Goal: Information Seeking & Learning: Learn about a topic

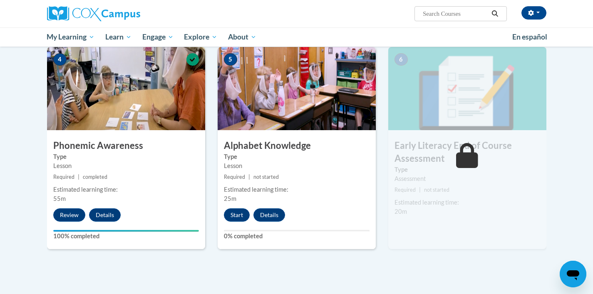
scroll to position [399, 0]
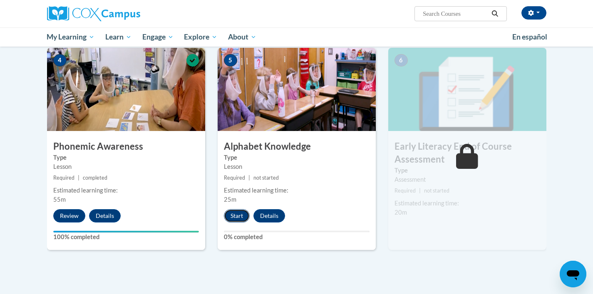
click at [235, 215] on button "Start" at bounding box center [237, 215] width 26 height 13
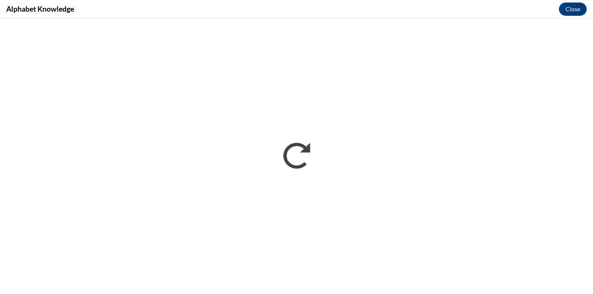
scroll to position [0, 0]
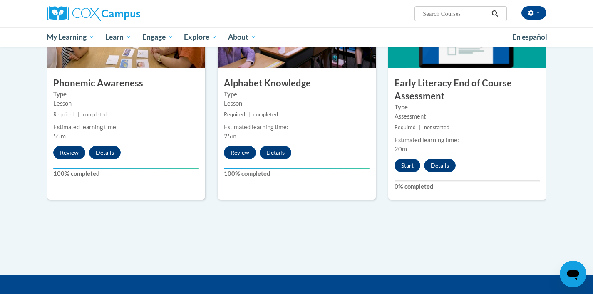
scroll to position [461, 0]
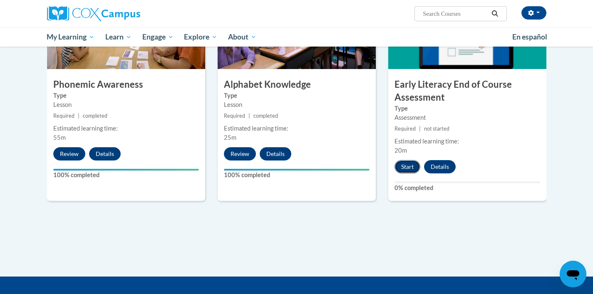
click at [404, 168] on button "Start" at bounding box center [407, 166] width 26 height 13
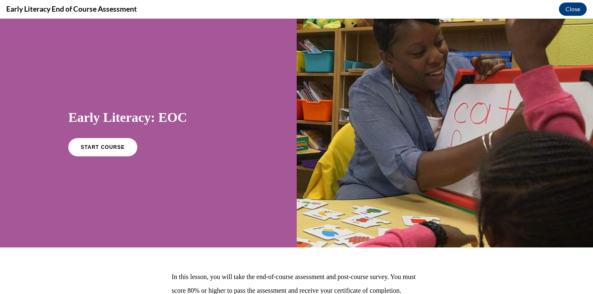
scroll to position [0, 0]
click at [118, 148] on span "START COURSE" at bounding box center [103, 147] width 46 height 6
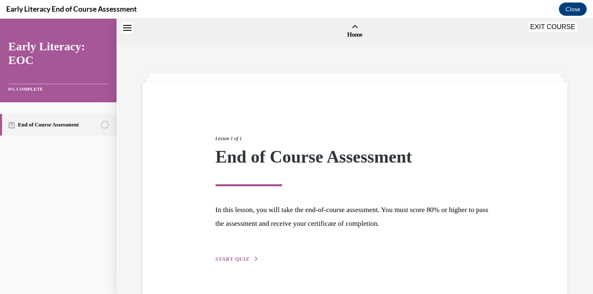
scroll to position [26, 0]
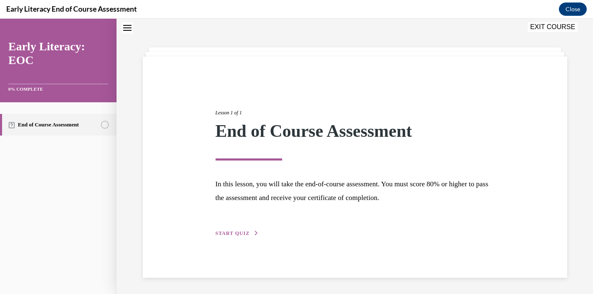
click at [237, 235] on span "START QUIZ" at bounding box center [232, 233] width 34 height 6
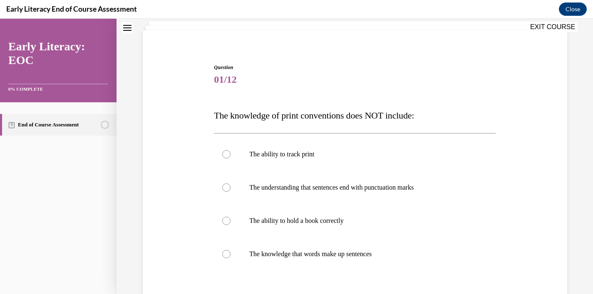
scroll to position [61, 0]
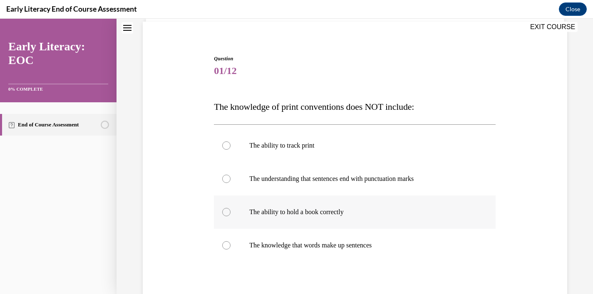
click at [296, 217] on div at bounding box center [354, 211] width 281 height 33
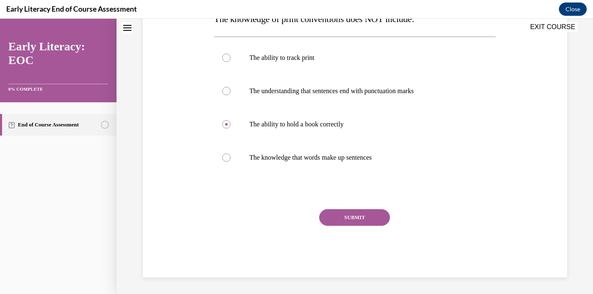
click at [373, 224] on button "SUBMIT" at bounding box center [354, 217] width 71 height 17
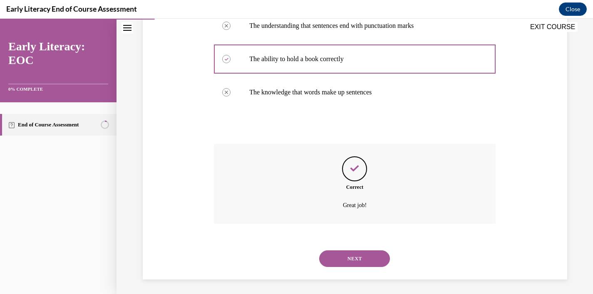
scroll to position [216, 0]
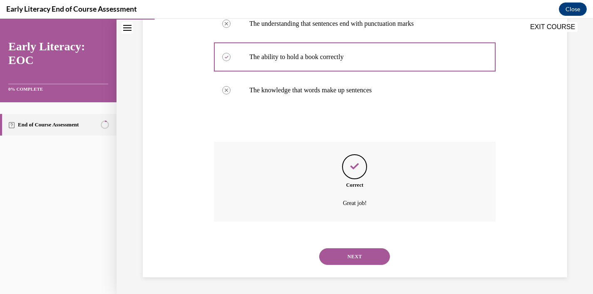
click at [363, 255] on button "NEXT" at bounding box center [354, 256] width 71 height 17
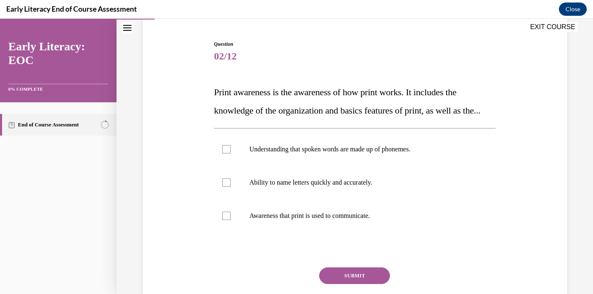
scroll to position [77, 0]
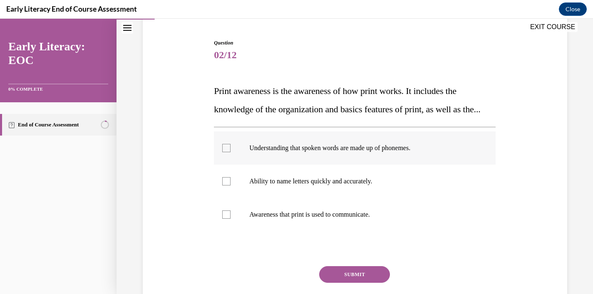
click at [371, 165] on div at bounding box center [354, 147] width 281 height 33
click at [372, 198] on div at bounding box center [354, 181] width 281 height 33
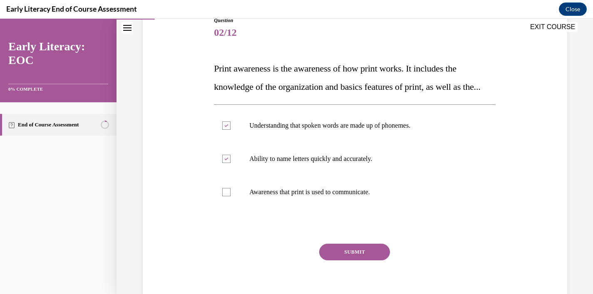
click at [370, 260] on button "SUBMIT" at bounding box center [354, 252] width 71 height 17
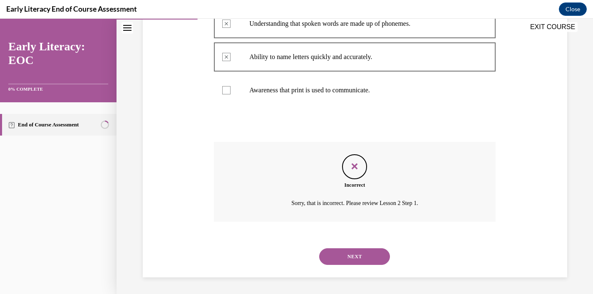
scroll to position [217, 0]
click at [352, 264] on button "NEXT" at bounding box center [354, 256] width 71 height 17
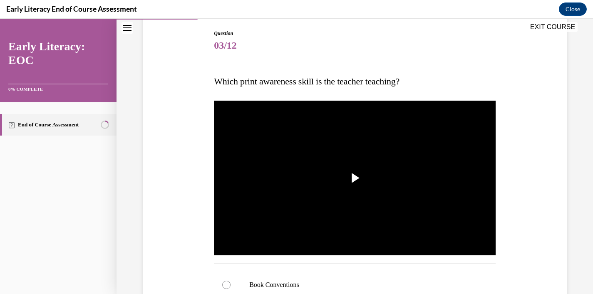
scroll to position [85, 0]
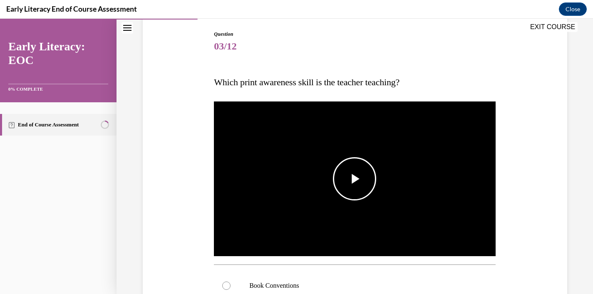
click at [354, 179] on span "Video player" at bounding box center [354, 179] width 0 height 0
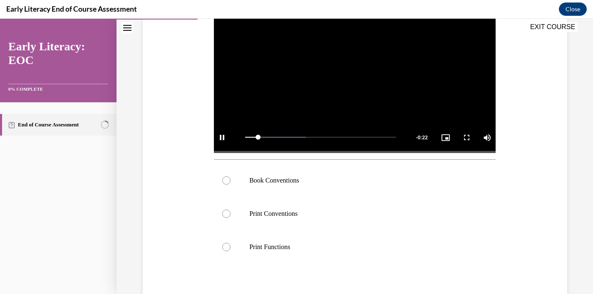
scroll to position [213, 0]
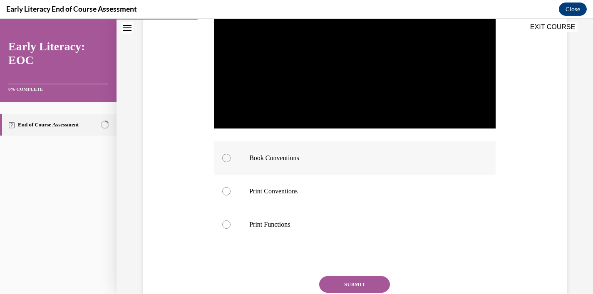
click at [336, 159] on p "Book Conventions" at bounding box center [361, 158] width 225 height 8
click at [354, 283] on button "SUBMIT" at bounding box center [354, 284] width 71 height 17
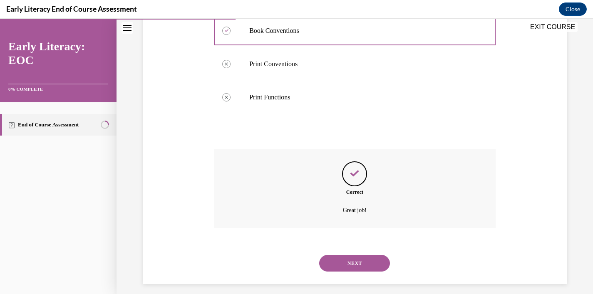
scroll to position [347, 0]
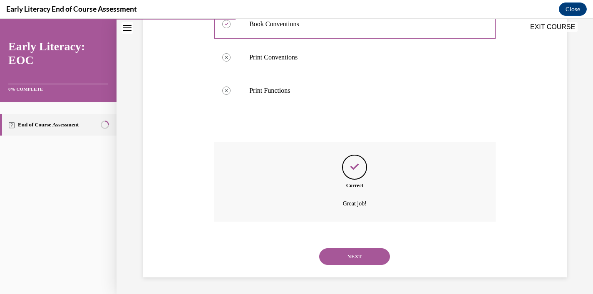
click at [356, 254] on button "NEXT" at bounding box center [354, 256] width 71 height 17
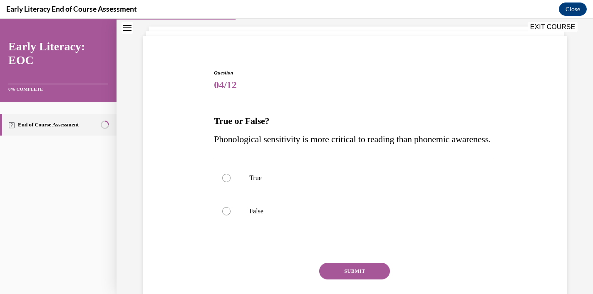
scroll to position [51, 0]
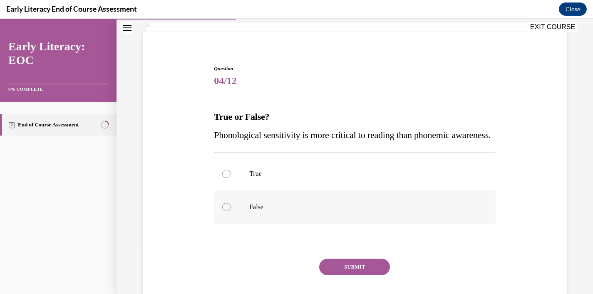
click at [326, 224] on div at bounding box center [354, 206] width 281 height 33
click at [354, 275] on button "SUBMIT" at bounding box center [354, 267] width 71 height 17
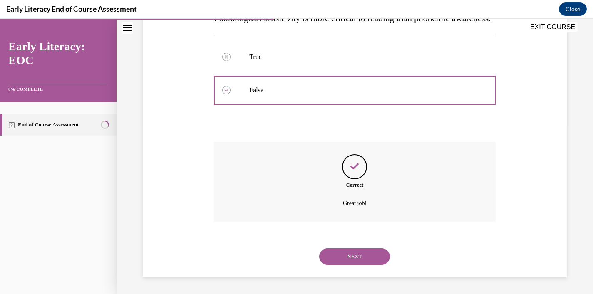
click at [358, 253] on button "NEXT" at bounding box center [354, 256] width 71 height 17
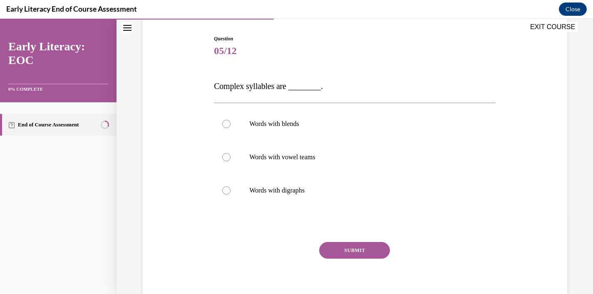
scroll to position [77, 0]
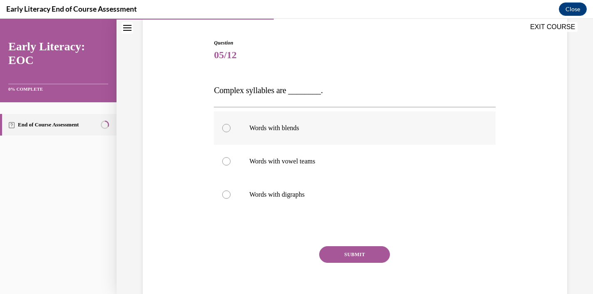
click at [308, 131] on p "Words with blends" at bounding box center [361, 128] width 225 height 8
click at [354, 252] on button "SUBMIT" at bounding box center [354, 254] width 71 height 17
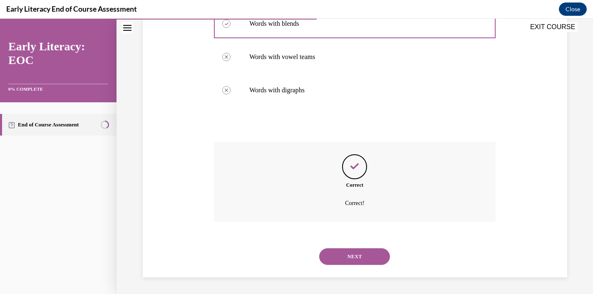
click at [357, 262] on button "NEXT" at bounding box center [354, 256] width 71 height 17
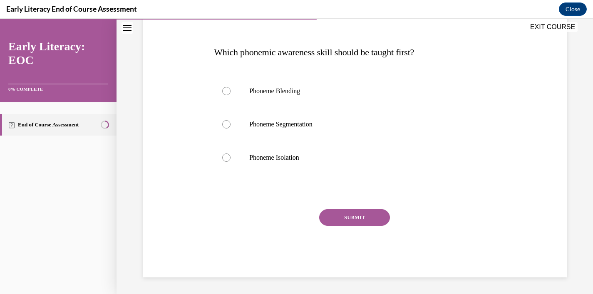
scroll to position [92, 0]
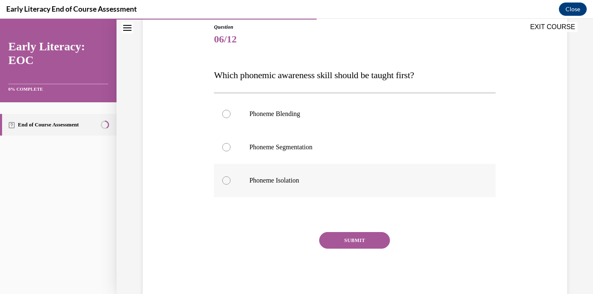
click at [314, 174] on div at bounding box center [354, 180] width 281 height 33
click at [365, 239] on button "SUBMIT" at bounding box center [354, 240] width 71 height 17
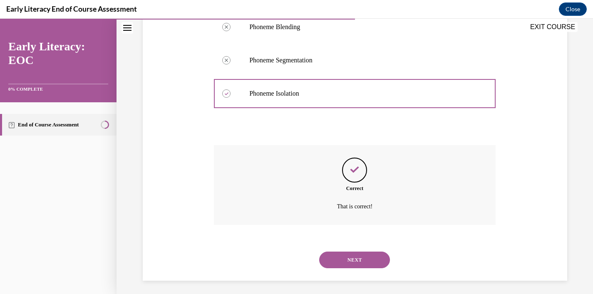
scroll to position [183, 0]
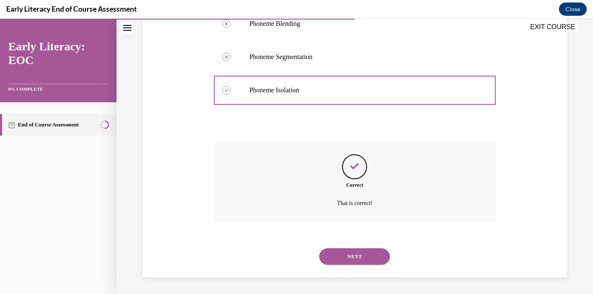
click at [358, 253] on button "NEXT" at bounding box center [354, 256] width 71 height 17
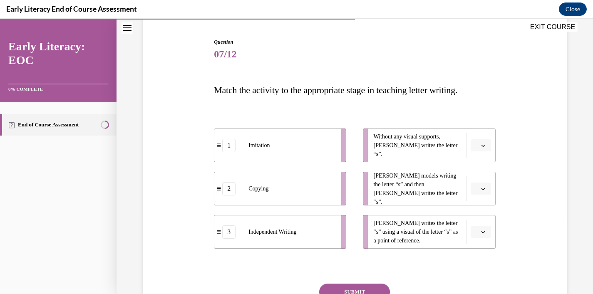
scroll to position [74, 0]
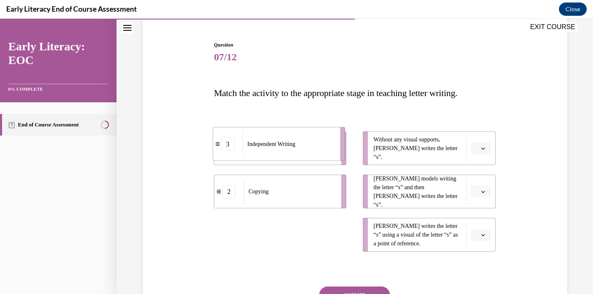
drag, startPoint x: 218, startPoint y: 235, endPoint x: 218, endPoint y: 147, distance: 87.7
click at [218, 146] on icon at bounding box center [217, 143] width 4 height 5
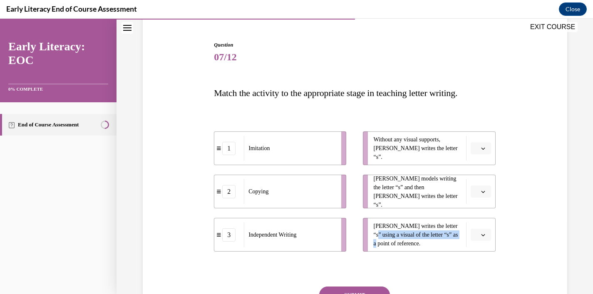
drag, startPoint x: 467, startPoint y: 234, endPoint x: 467, endPoint y: 228, distance: 5.4
click at [467, 228] on li "Tina writes the letter “s” using a visual of the letter “s” as a point of refer…" at bounding box center [429, 235] width 132 height 34
click at [485, 236] on span "button" at bounding box center [483, 235] width 6 height 6
click at [513, 231] on div "Question 07/12 Match the activity to the appropriate stage in teaching letter w…" at bounding box center [355, 185] width 428 height 338
click at [484, 234] on icon "button" at bounding box center [483, 235] width 4 height 4
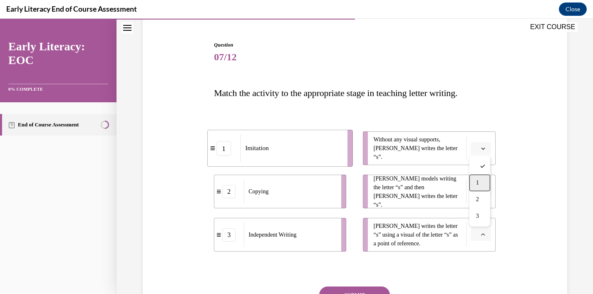
click at [480, 180] on div "1" at bounding box center [479, 183] width 21 height 17
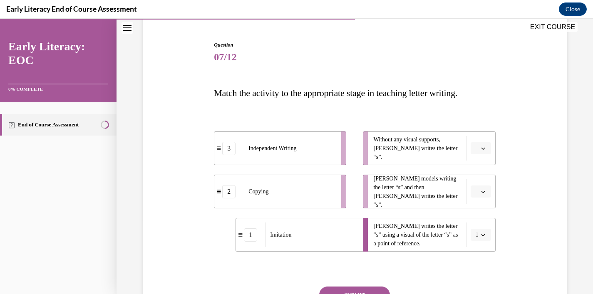
click at [486, 192] on button "button" at bounding box center [480, 191] width 20 height 12
click at [479, 240] on span "2" at bounding box center [477, 243] width 3 height 7
click at [486, 149] on button "button" at bounding box center [480, 148] width 20 height 12
click at [479, 181] on div "1" at bounding box center [479, 183] width 21 height 17
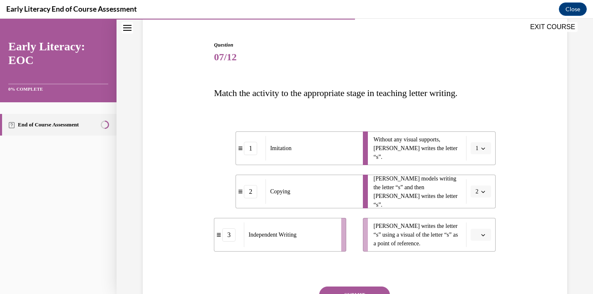
click at [484, 148] on icon "button" at bounding box center [483, 148] width 4 height 4
click at [479, 214] on div "3" at bounding box center [477, 216] width 21 height 17
click at [481, 237] on span "button" at bounding box center [483, 235] width 6 height 6
click at [479, 183] on div "1" at bounding box center [479, 183] width 21 height 17
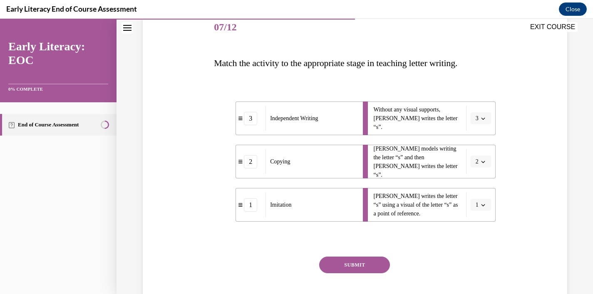
scroll to position [105, 0]
click at [482, 163] on span "button" at bounding box center [483, 161] width 6 height 6
click at [477, 197] on div "1" at bounding box center [477, 196] width 21 height 17
click at [484, 204] on icon "button" at bounding box center [483, 204] width 4 height 4
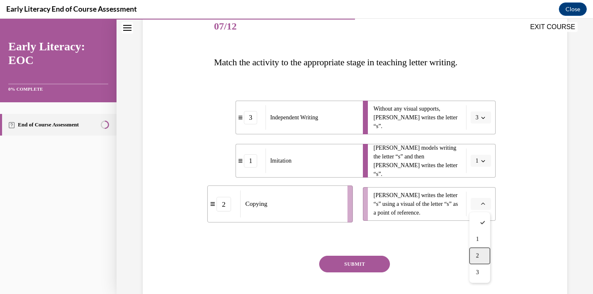
click at [477, 260] on div "2" at bounding box center [479, 255] width 21 height 17
click at [375, 261] on button "SUBMIT" at bounding box center [354, 264] width 71 height 17
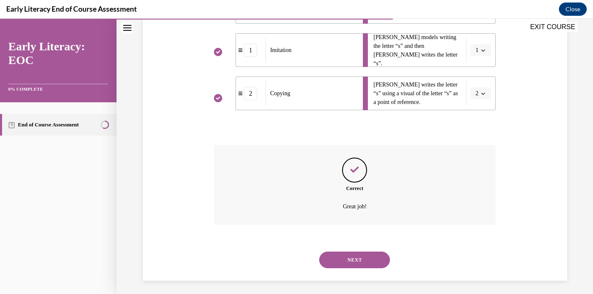
scroll to position [219, 0]
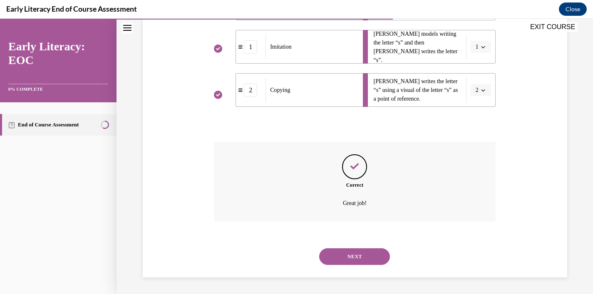
click at [364, 258] on button "NEXT" at bounding box center [354, 256] width 71 height 17
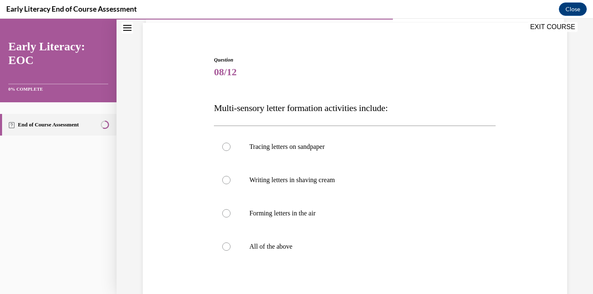
scroll to position [60, 0]
click at [289, 250] on div at bounding box center [354, 245] width 281 height 33
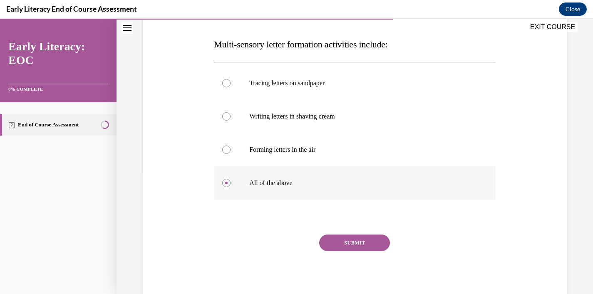
click at [353, 236] on button "SUBMIT" at bounding box center [354, 243] width 71 height 17
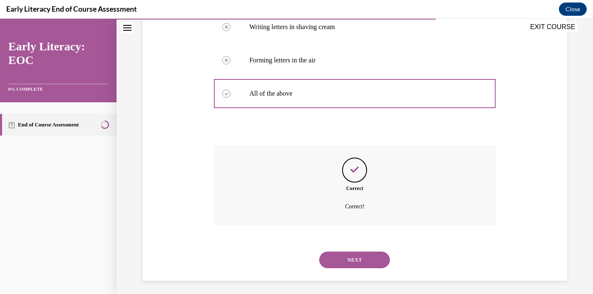
scroll to position [216, 0]
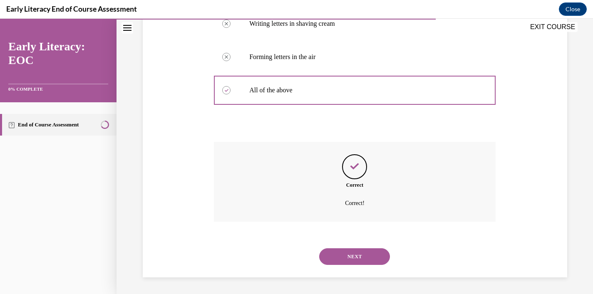
click at [356, 249] on button "NEXT" at bounding box center [354, 256] width 71 height 17
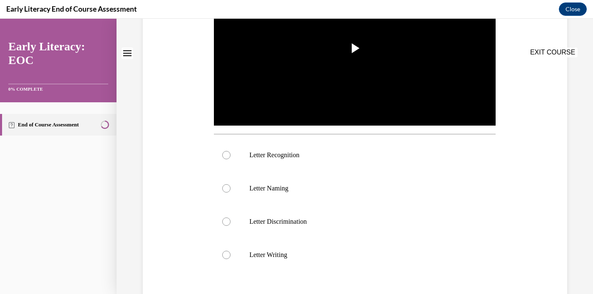
scroll to position [0, 0]
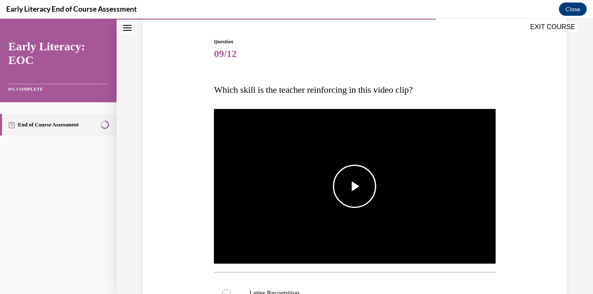
click at [349, 215] on img "Video player" at bounding box center [354, 186] width 281 height 158
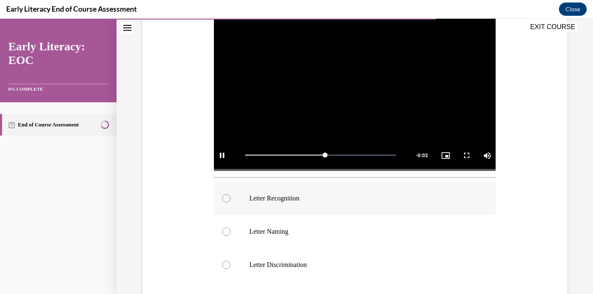
scroll to position [173, 0]
click at [334, 200] on p "Letter Recognition" at bounding box center [361, 197] width 225 height 8
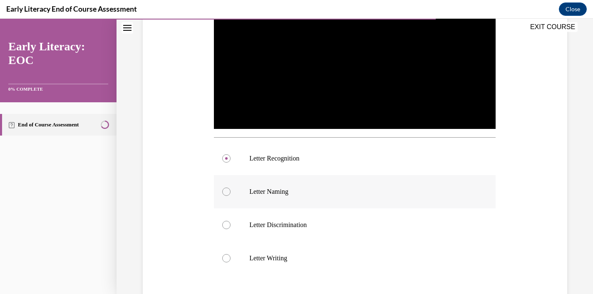
scroll to position [219, 0]
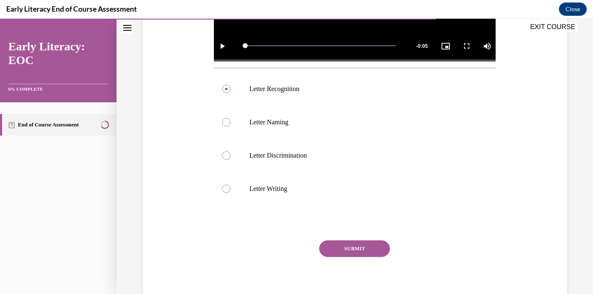
click at [353, 244] on button "SUBMIT" at bounding box center [354, 248] width 71 height 17
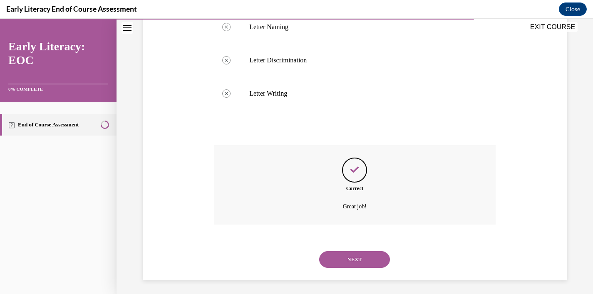
scroll to position [380, 0]
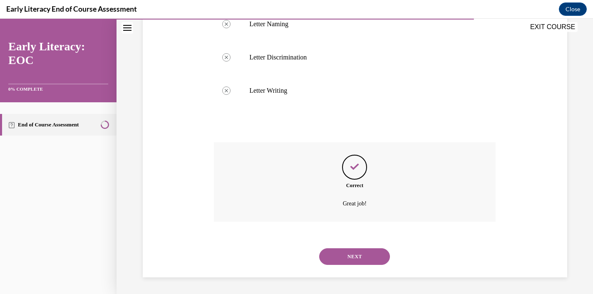
click at [352, 255] on button "NEXT" at bounding box center [354, 256] width 71 height 17
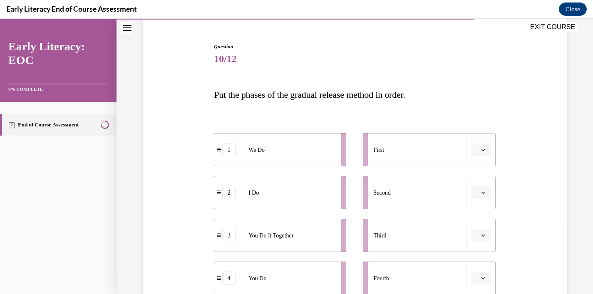
scroll to position [89, 0]
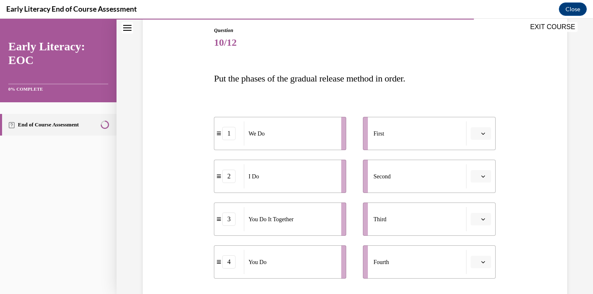
click at [484, 177] on icon "button" at bounding box center [483, 176] width 4 height 4
click at [477, 209] on span "1" at bounding box center [477, 211] width 3 height 7
click at [486, 133] on button "button" at bounding box center [480, 133] width 20 height 12
click at [477, 166] on span "1" at bounding box center [477, 168] width 3 height 7
click at [486, 136] on button "1" at bounding box center [480, 133] width 20 height 12
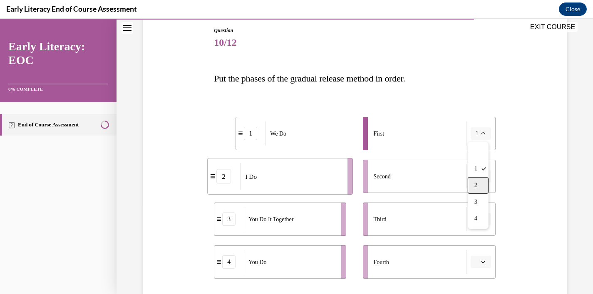
click at [477, 182] on div "2" at bounding box center [477, 185] width 21 height 17
click at [483, 136] on span "button" at bounding box center [483, 134] width 6 height 6
click at [533, 160] on div "Question 10/12 Put the phases of the gradual release method in order. 2 I Do 1 …" at bounding box center [355, 192] width 428 height 380
click at [481, 178] on icon "button" at bounding box center [483, 176] width 4 height 4
click at [480, 213] on div "1" at bounding box center [479, 211] width 21 height 17
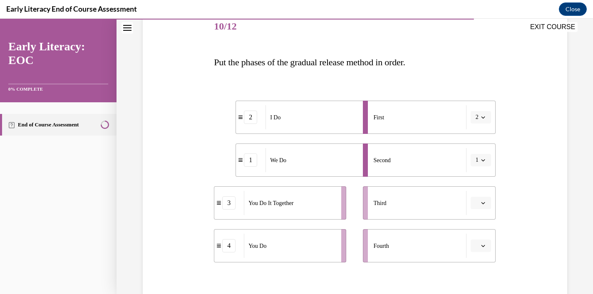
scroll to position [106, 0]
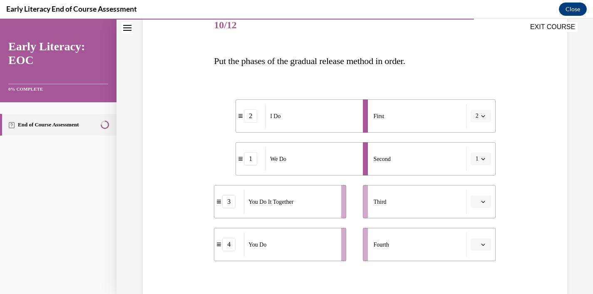
click at [485, 201] on span "button" at bounding box center [483, 202] width 6 height 6
click at [482, 164] on div "3" at bounding box center [479, 166] width 21 height 17
click at [482, 244] on icon "button" at bounding box center [483, 245] width 4 height 2
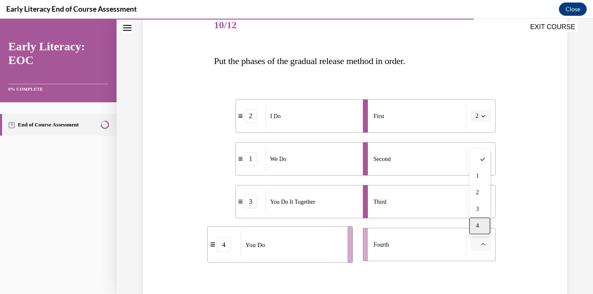
click at [473, 223] on div "4" at bounding box center [479, 225] width 21 height 17
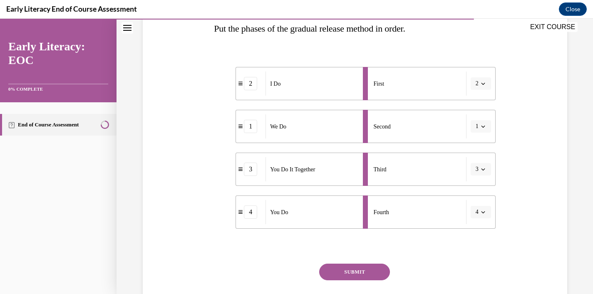
scroll to position [150, 0]
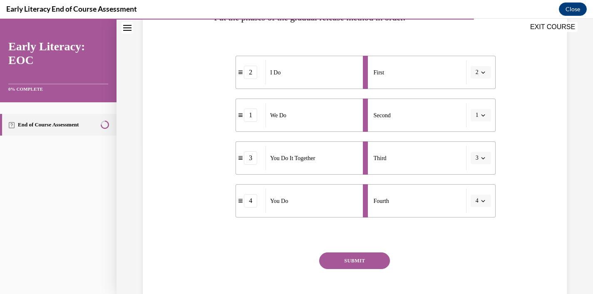
click at [353, 259] on button "SUBMIT" at bounding box center [354, 260] width 71 height 17
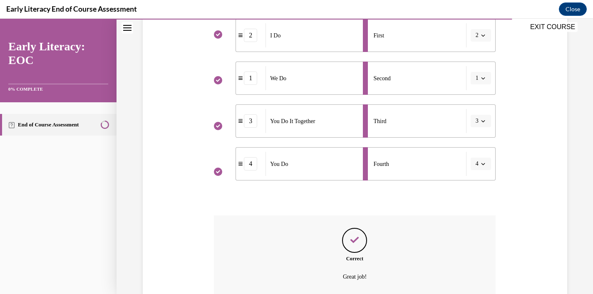
scroll to position [261, 0]
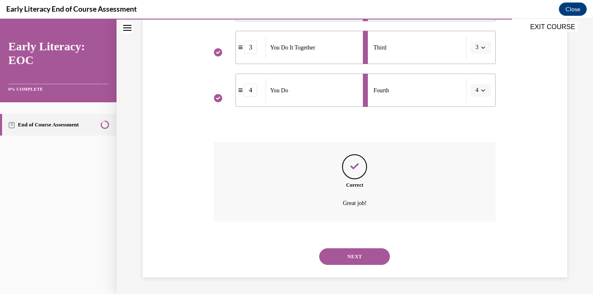
click at [349, 266] on div "NEXT" at bounding box center [354, 256] width 281 height 33
click at [349, 257] on button "NEXT" at bounding box center [354, 256] width 71 height 17
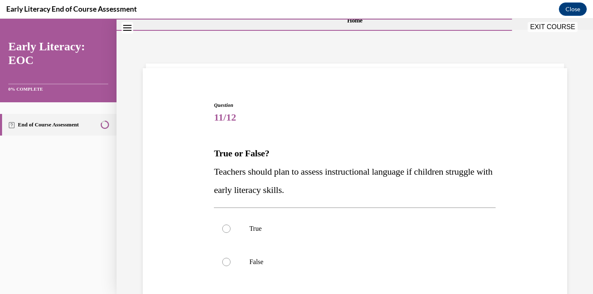
scroll to position [27, 0]
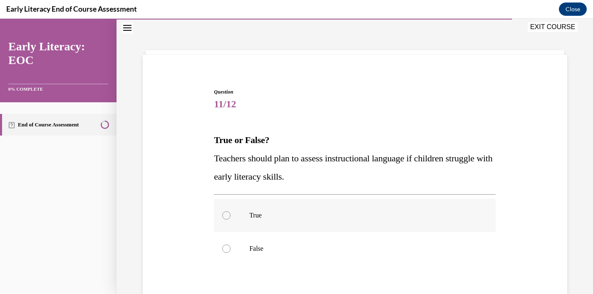
click at [257, 212] on p "True" at bounding box center [361, 215] width 225 height 8
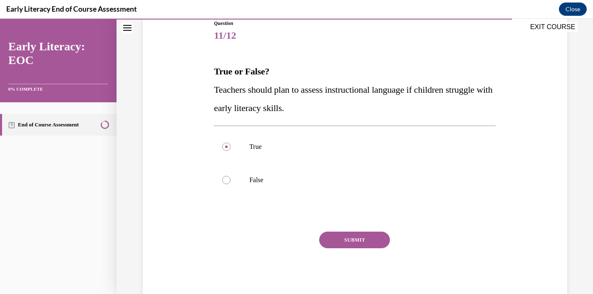
click at [365, 238] on button "SUBMIT" at bounding box center [354, 240] width 71 height 17
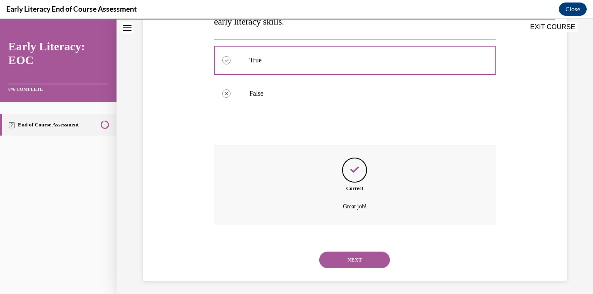
scroll to position [186, 0]
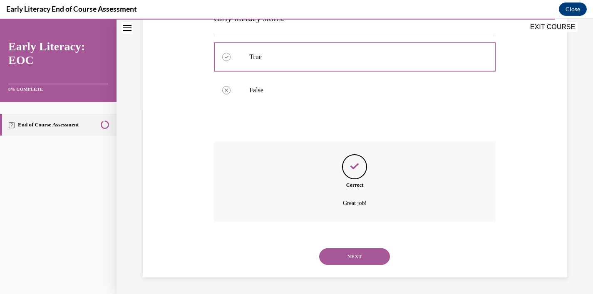
click at [353, 251] on button "NEXT" at bounding box center [354, 256] width 71 height 17
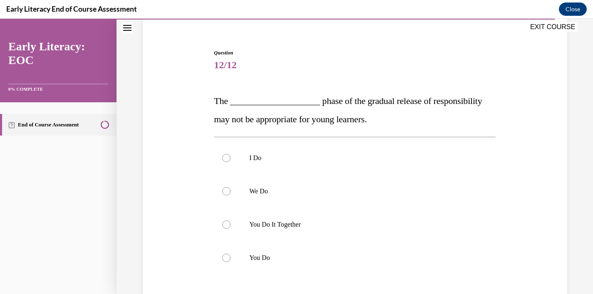
scroll to position [69, 0]
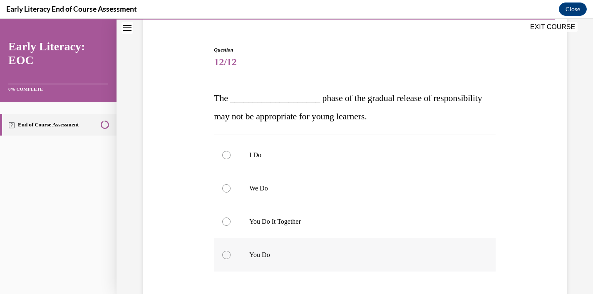
click at [264, 259] on div at bounding box center [354, 254] width 281 height 33
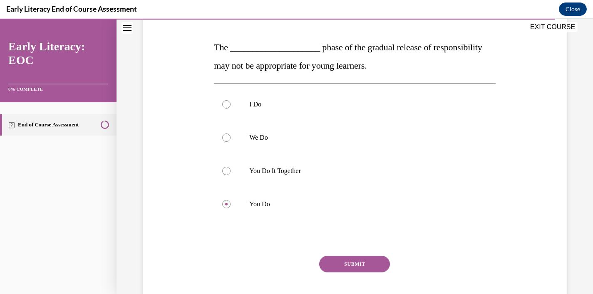
click at [351, 264] on button "SUBMIT" at bounding box center [354, 264] width 71 height 17
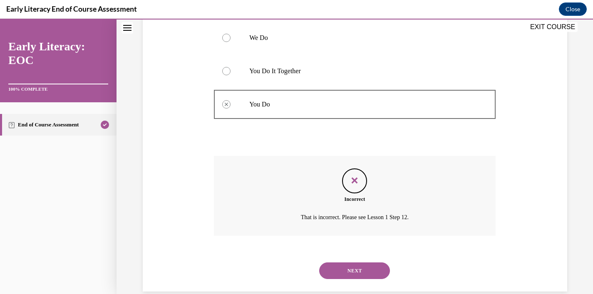
scroll to position [224, 0]
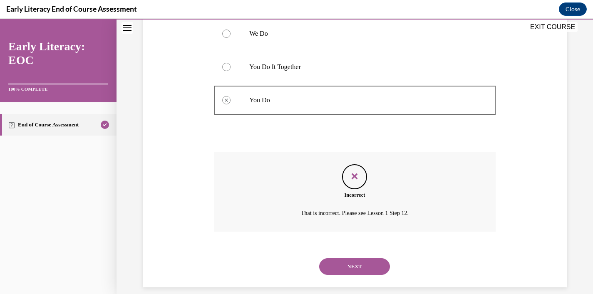
click at [356, 269] on button "NEXT" at bounding box center [354, 266] width 71 height 17
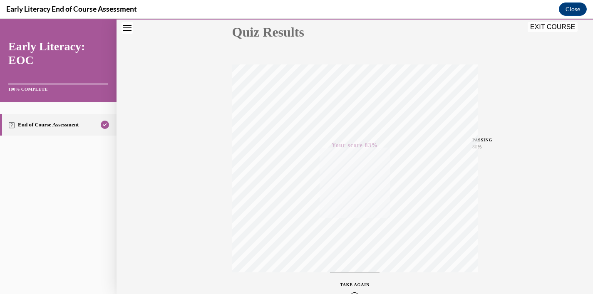
scroll to position [0, 0]
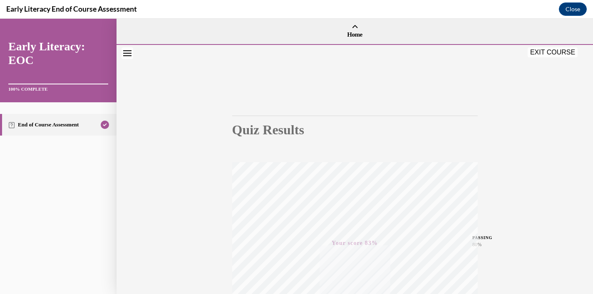
click at [542, 56] on button "EXIT COURSE" at bounding box center [552, 52] width 50 height 10
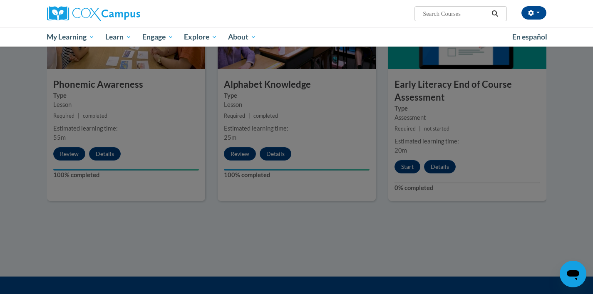
click at [556, 148] on div at bounding box center [296, 147] width 593 height 294
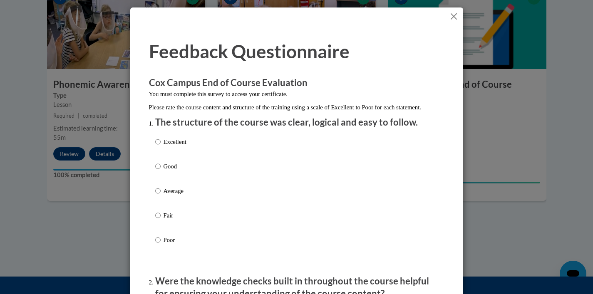
click at [452, 15] on button "Close" at bounding box center [453, 16] width 10 height 10
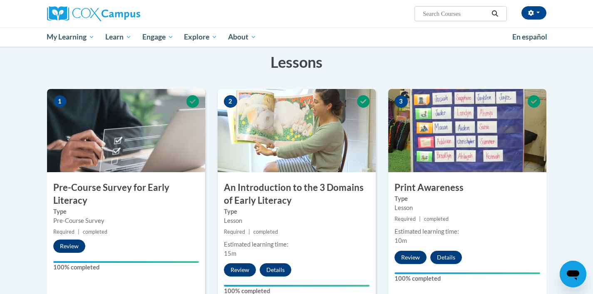
scroll to position [4, 0]
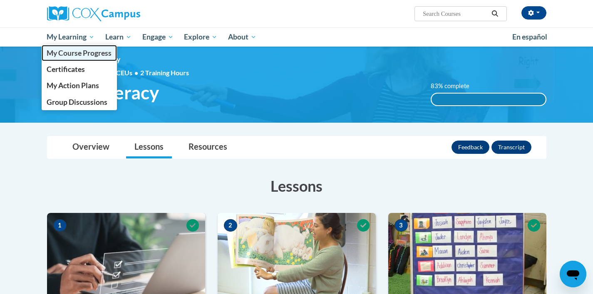
click at [81, 53] on span "My Course Progress" at bounding box center [79, 53] width 65 height 9
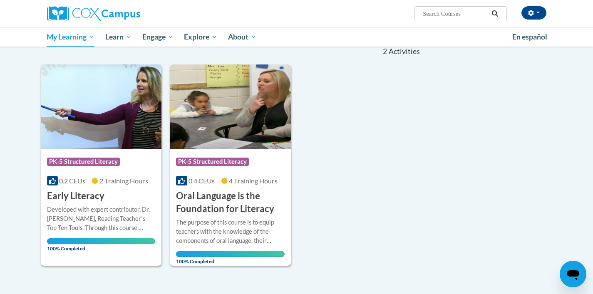
scroll to position [84, 0]
